Goal: Information Seeking & Learning: Learn about a topic

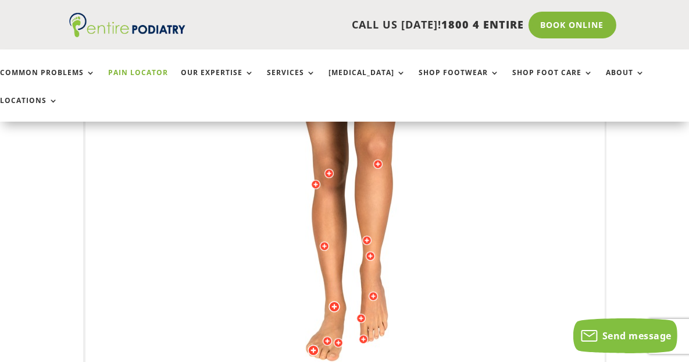
scroll to position [355, 0]
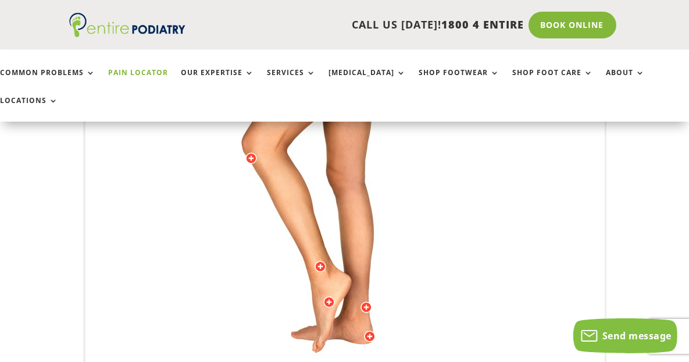
click at [347, 268] on img at bounding box center [344, 172] width 321 height 465
click at [328, 296] on div at bounding box center [329, 302] width 12 height 12
click at [517, 245] on div "Outside of midfoot Pain outside of foot in children (Iselin’s syndrome) Corns &…" at bounding box center [345, 173] width 519 height 576
click at [364, 301] on div at bounding box center [367, 307] width 12 height 12
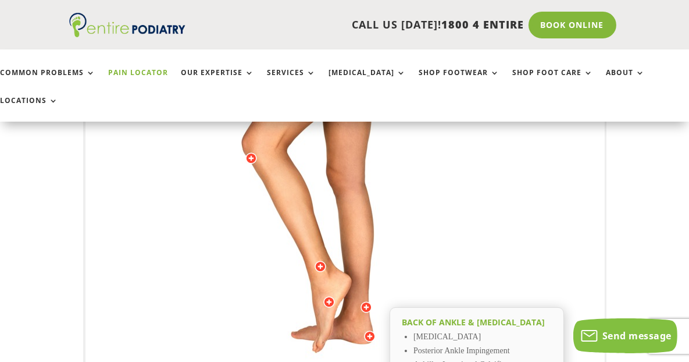
scroll to position [393, 0]
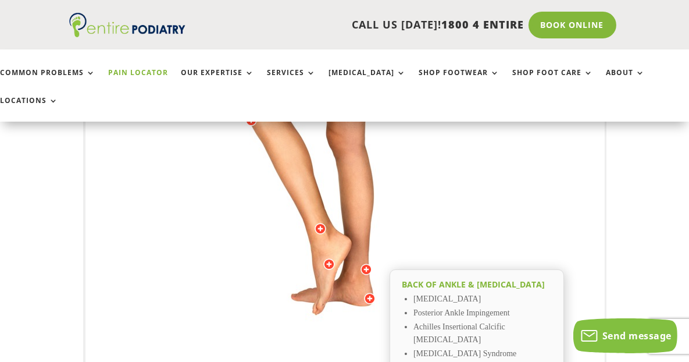
click at [373, 293] on div at bounding box center [370, 299] width 12 height 12
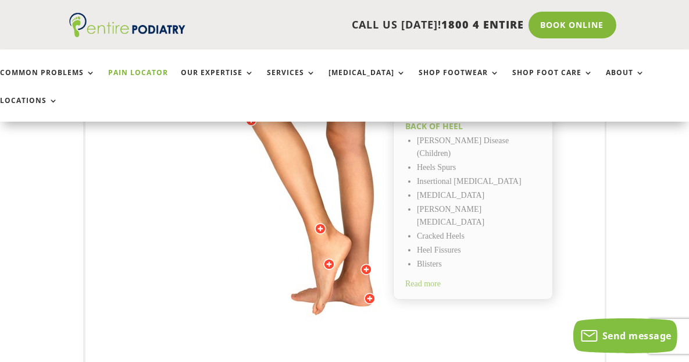
click at [478, 291] on img at bounding box center [344, 134] width 321 height 465
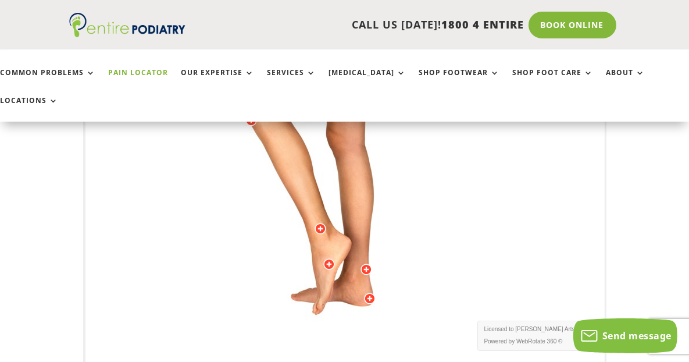
click at [446, 201] on img at bounding box center [344, 134] width 321 height 465
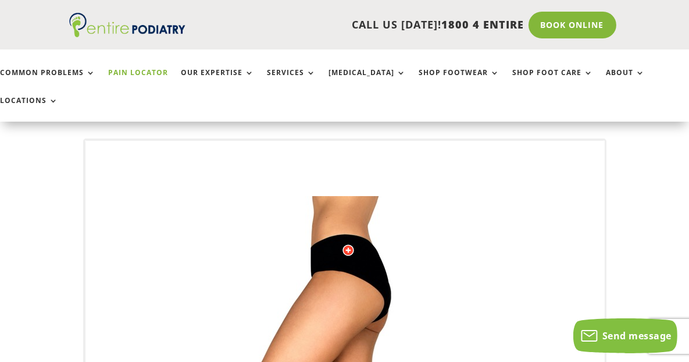
scroll to position [125, 0]
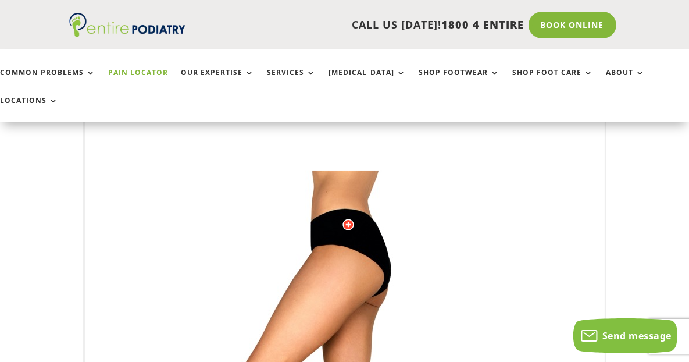
drag, startPoint x: 393, startPoint y: 226, endPoint x: 266, endPoint y: 214, distance: 128.0
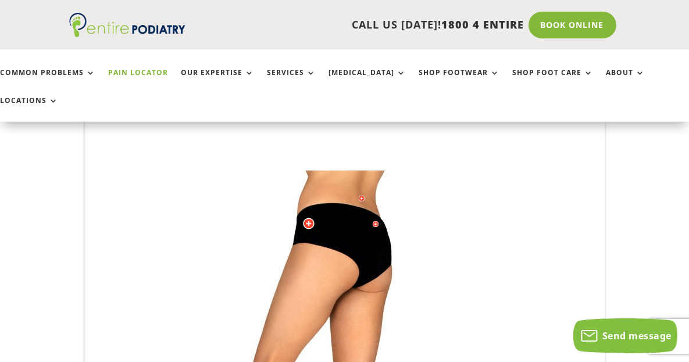
drag, startPoint x: 295, startPoint y: 216, endPoint x: 341, endPoint y: 225, distance: 46.8
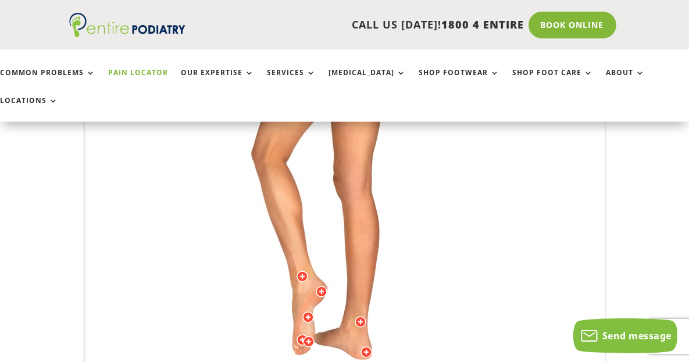
scroll to position [347, 0]
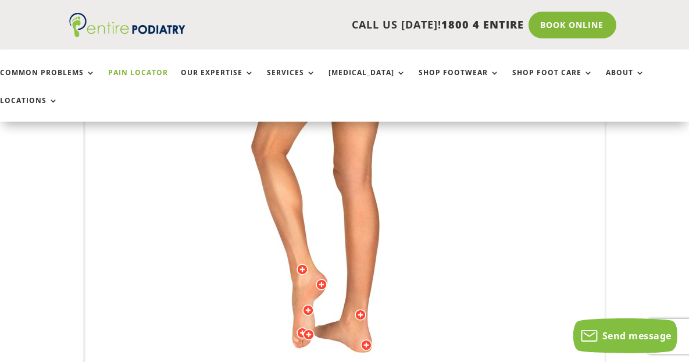
click at [318, 279] on div at bounding box center [322, 285] width 12 height 12
